Goal: Task Accomplishment & Management: Use online tool/utility

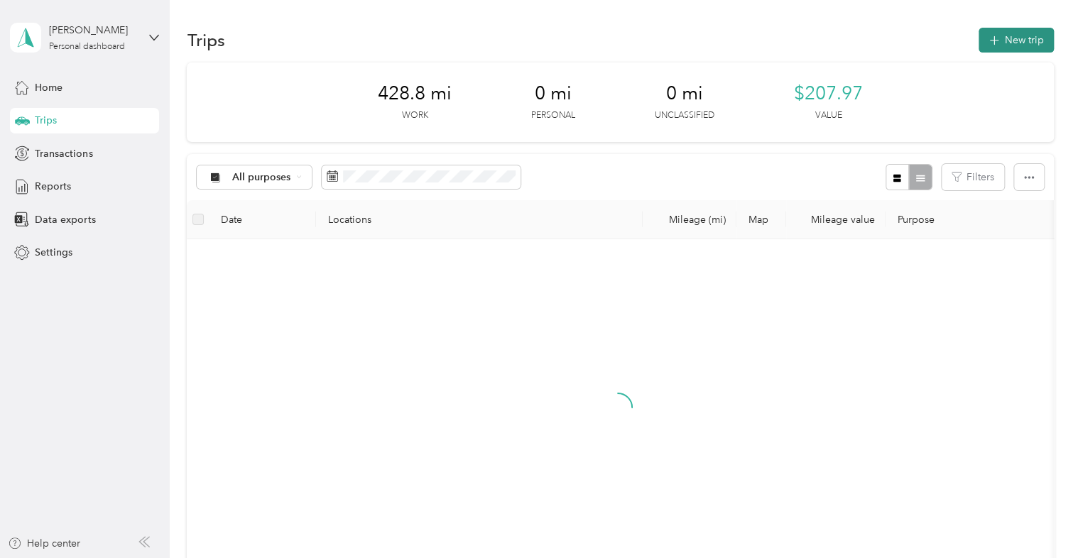
click at [1014, 34] on button "New trip" at bounding box center [1016, 40] width 75 height 25
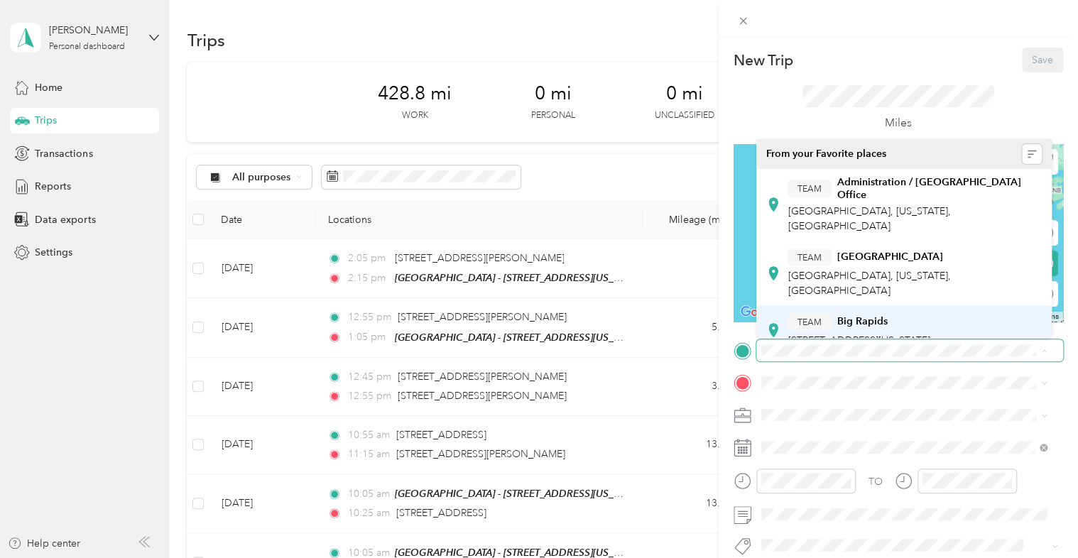
scroll to position [477, 0]
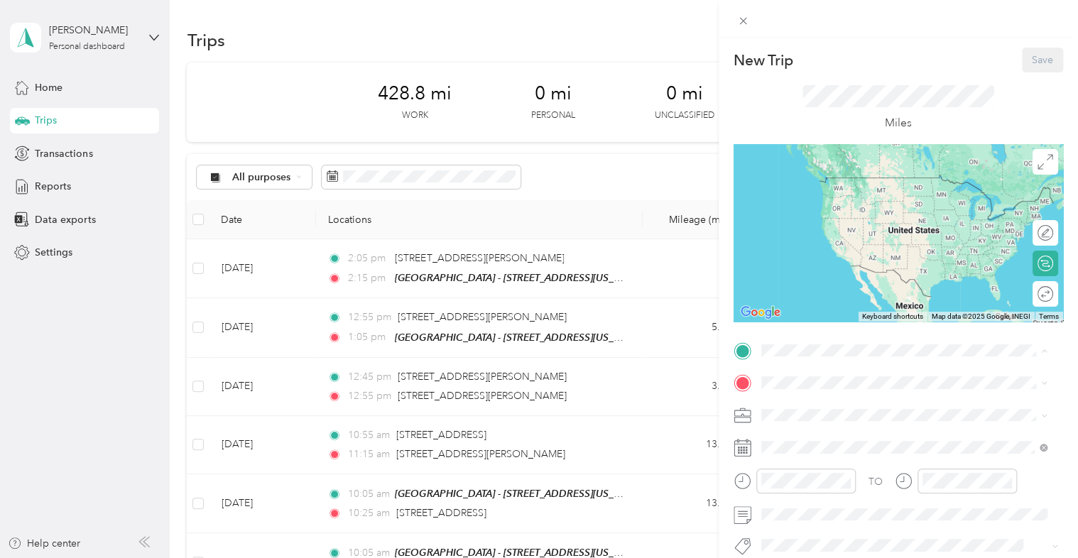
click at [840, 312] on div "TEAM Muskegon - [STREET_ADDRESS][US_STATE]" at bounding box center [889, 312] width 202 height 35
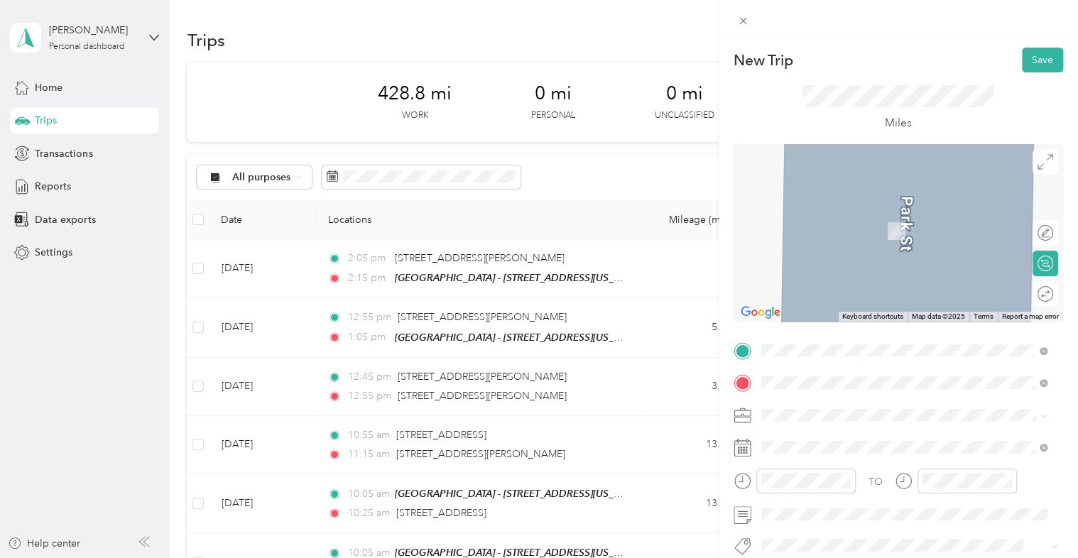
click at [898, 196] on li "[STREET_ADDRESS][PERSON_NAME][US_STATE]" at bounding box center [904, 210] width 296 height 29
click at [896, 245] on span "[STREET_ADDRESS][PERSON_NAME][US_STATE]" at bounding box center [898, 238] width 221 height 13
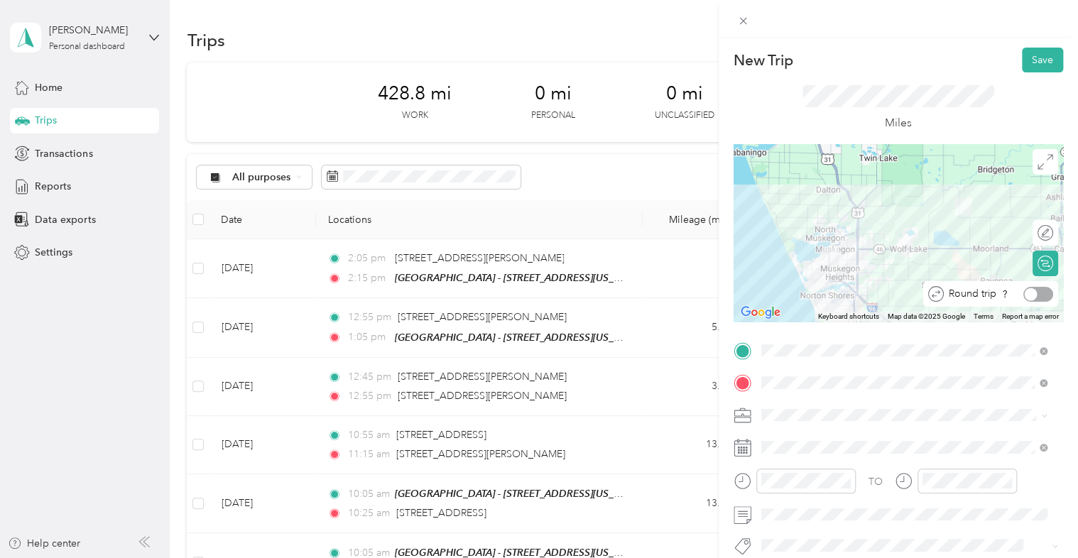
click at [1035, 297] on div at bounding box center [1038, 294] width 30 height 15
click at [869, 345] on li "648-01 In Home Service MU" at bounding box center [904, 340] width 296 height 25
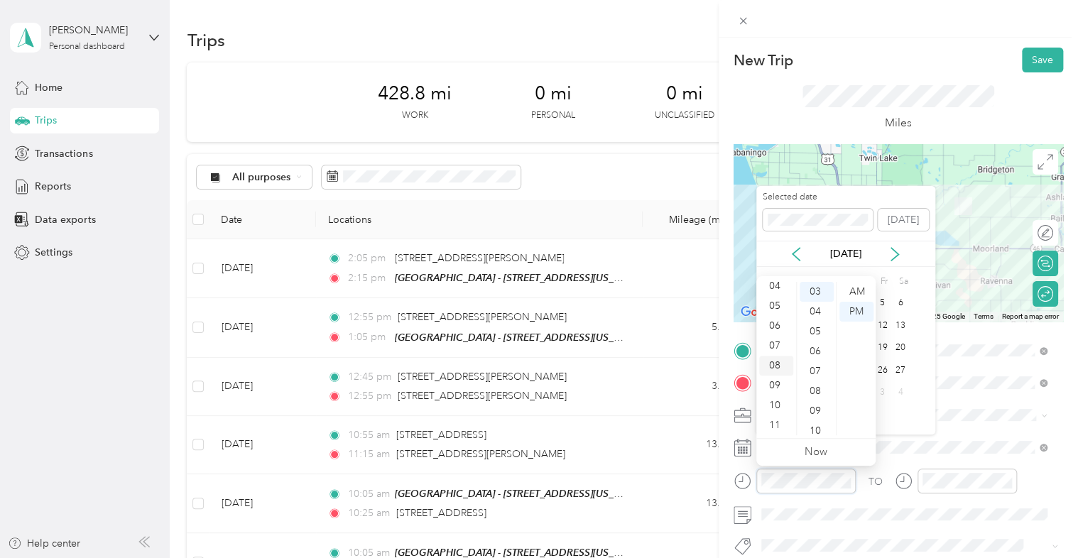
scroll to position [44, 0]
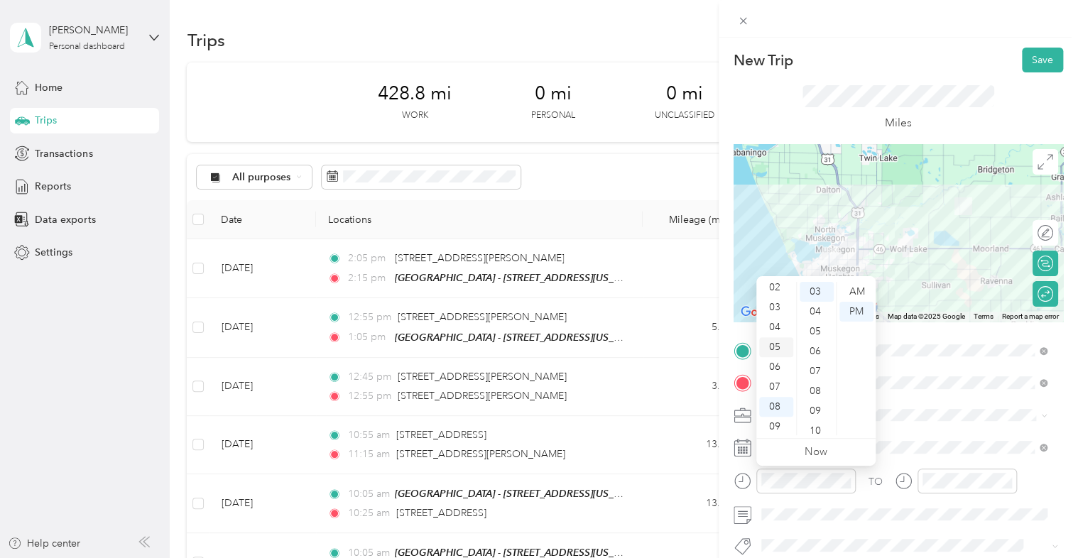
click at [781, 340] on div "05" at bounding box center [776, 347] width 34 height 20
click at [819, 286] on div "00" at bounding box center [817, 292] width 34 height 20
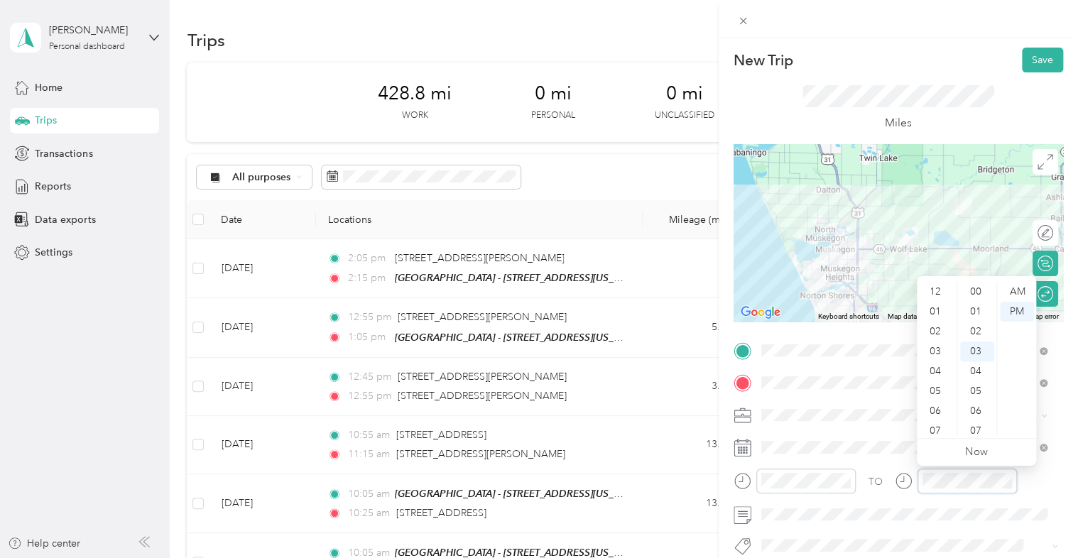
scroll to position [85, 0]
click at [938, 308] on div "05" at bounding box center [937, 306] width 34 height 20
click at [984, 356] on div "30" at bounding box center [977, 357] width 34 height 20
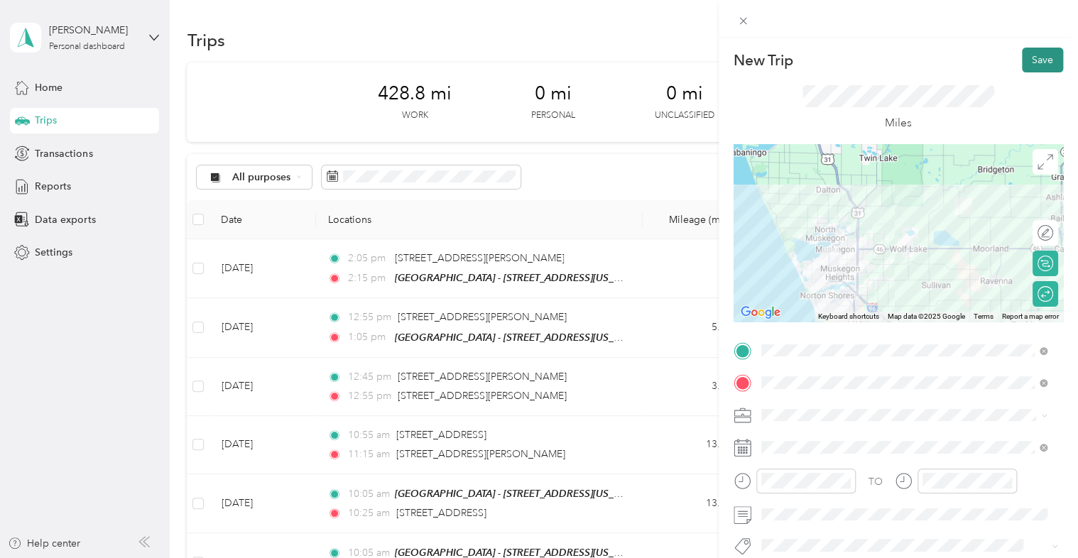
click at [1037, 59] on button "Save" at bounding box center [1042, 60] width 41 height 25
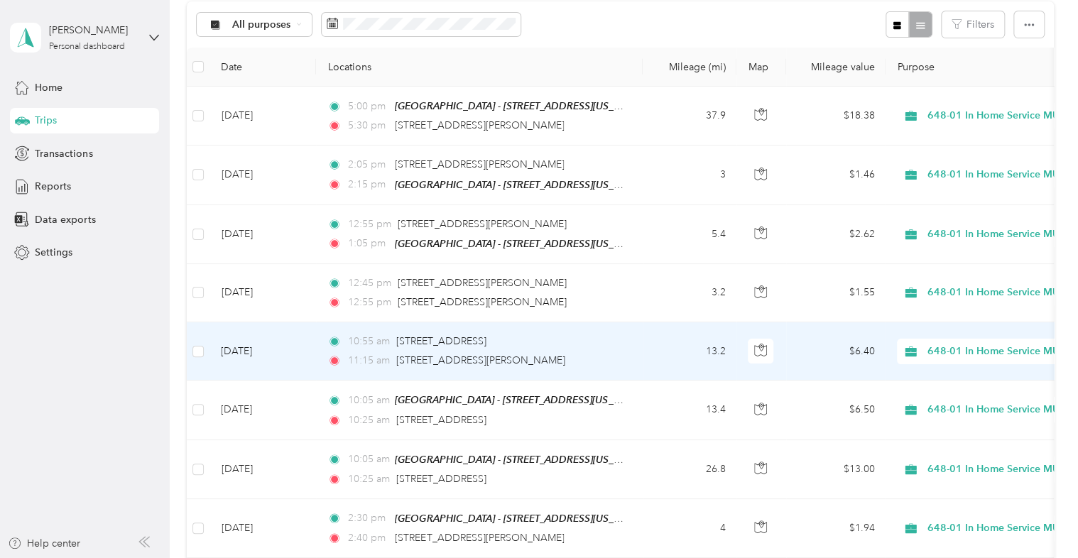
scroll to position [0, 0]
